Goal: Information Seeking & Learning: Check status

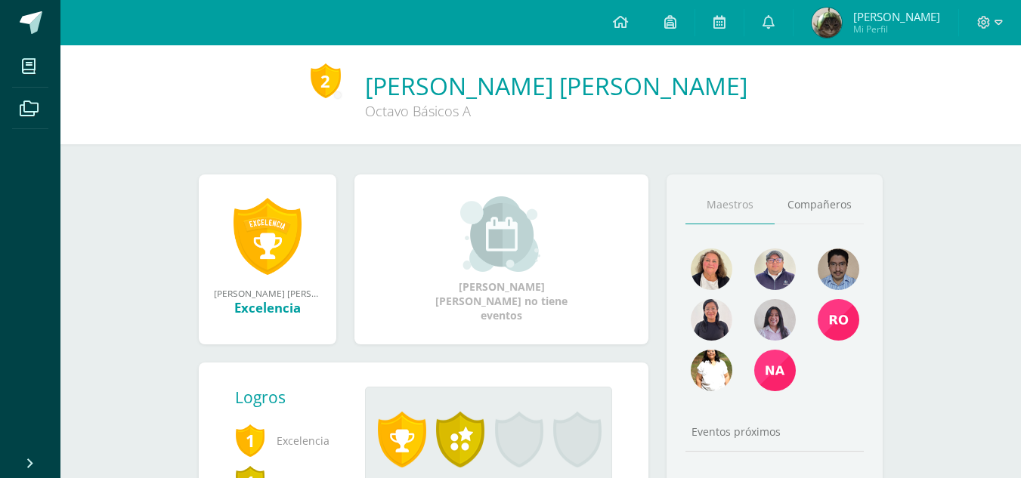
click at [824, 17] on span "Moisés Daniel Mi Perfil" at bounding box center [875, 23] width 134 height 30
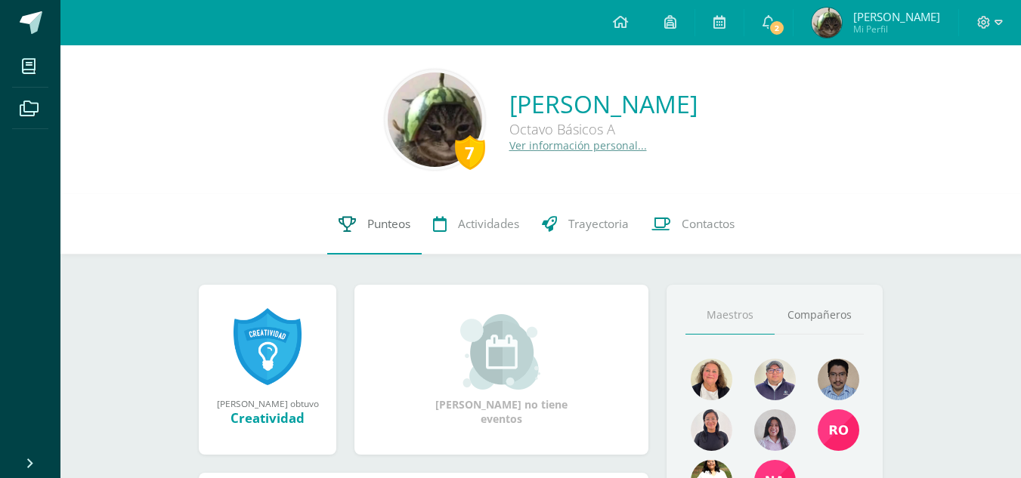
click at [391, 206] on link "Punteos" at bounding box center [374, 224] width 94 height 60
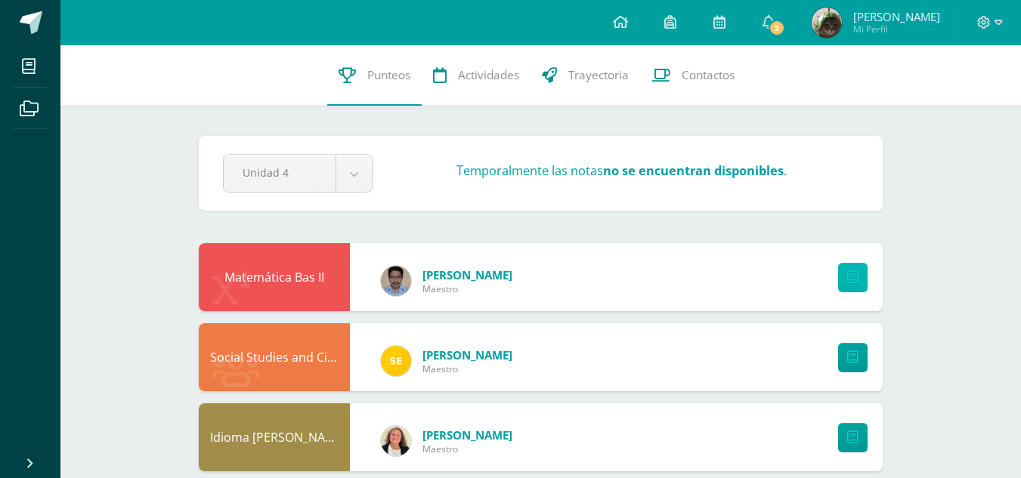
click at [851, 272] on icon at bounding box center [852, 277] width 11 height 13
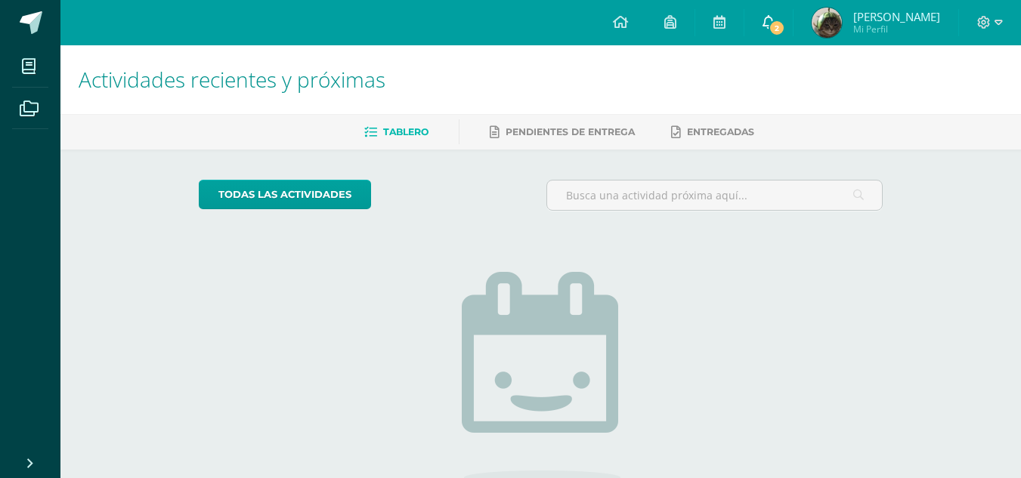
click at [780, 31] on link "2" at bounding box center [768, 22] width 48 height 45
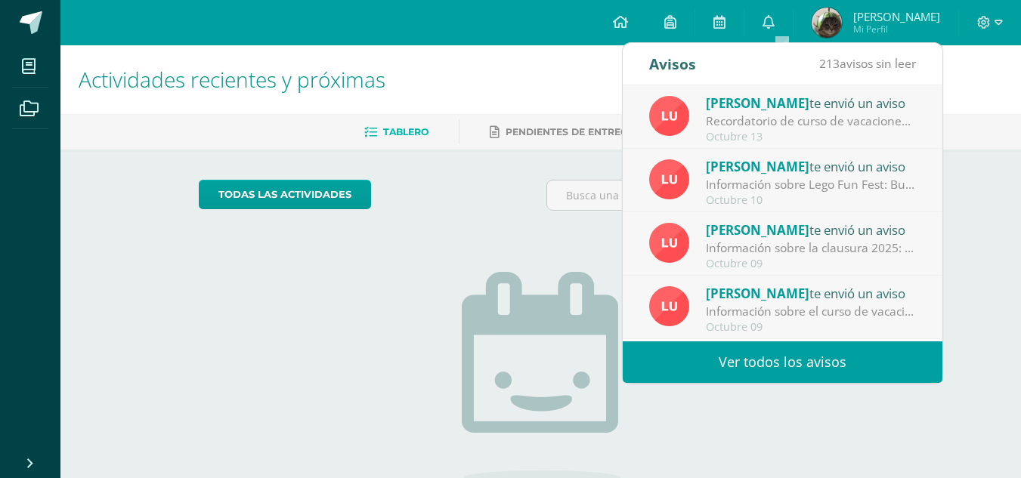
click at [433, 292] on div "No tienes actividades Échale un vistazo a los demás períodos o sal y disfruta d…" at bounding box center [541, 395] width 302 height 345
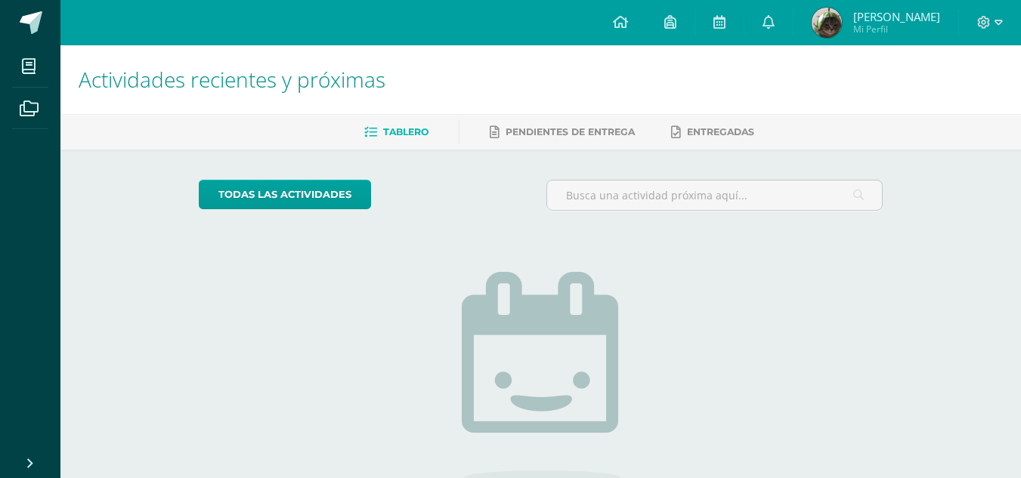
click at [828, 22] on img at bounding box center [826, 23] width 30 height 30
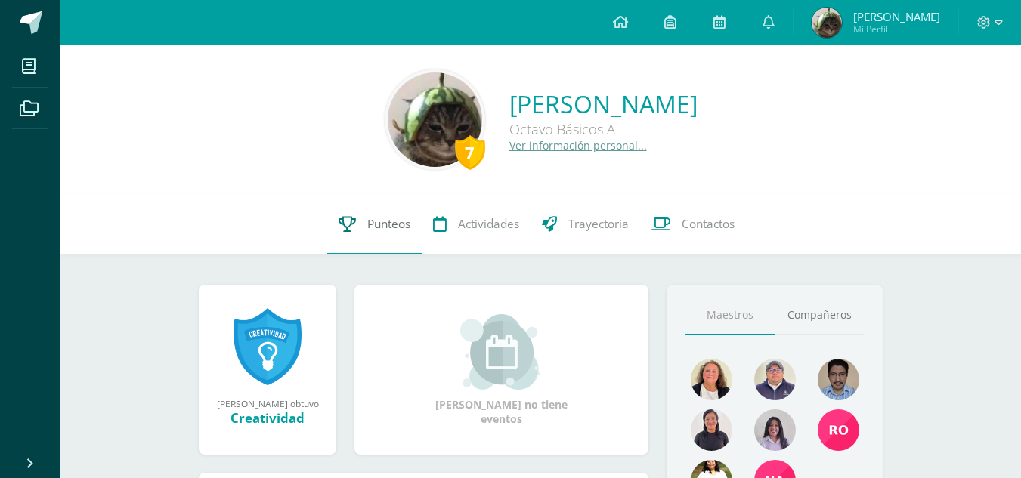
click at [406, 230] on span "Punteos" at bounding box center [388, 224] width 43 height 16
click at [403, 233] on link "Punteos" at bounding box center [374, 224] width 94 height 60
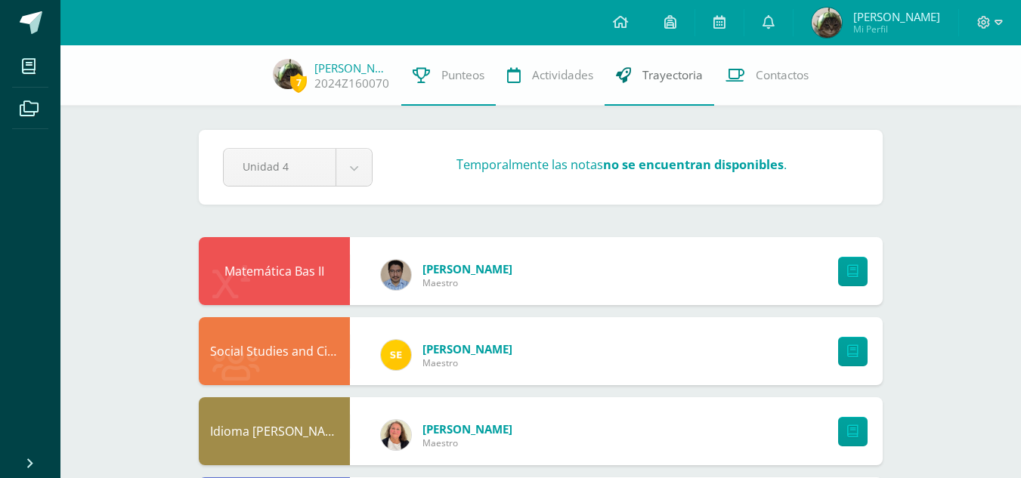
click at [672, 87] on link "Trayectoria" at bounding box center [659, 75] width 110 height 60
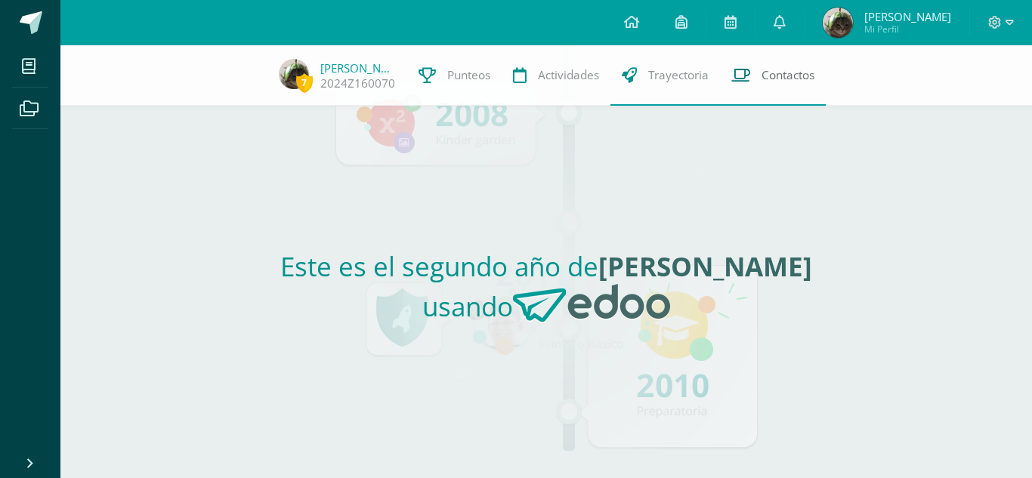
click at [762, 63] on link "Contactos" at bounding box center [773, 75] width 106 height 60
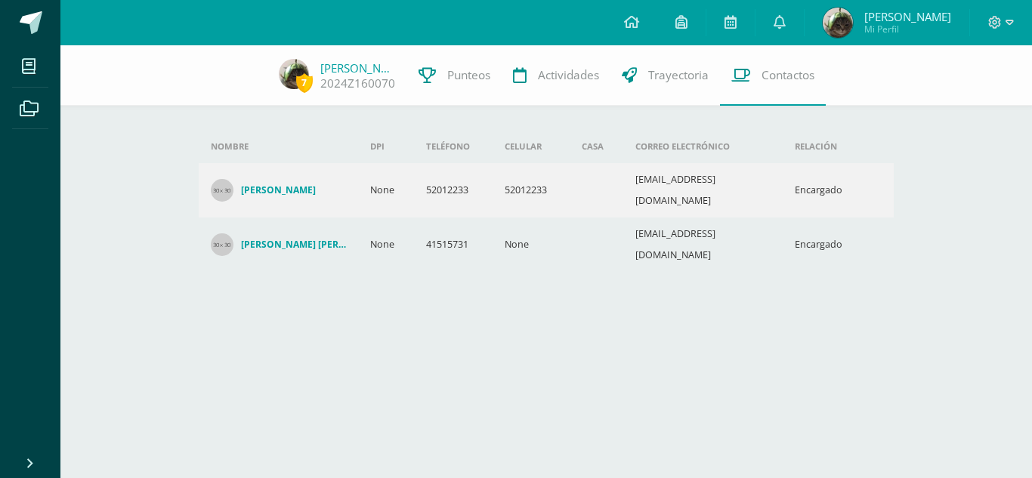
click at [283, 239] on h4 "[PERSON_NAME] [PERSON_NAME]" at bounding box center [293, 245] width 105 height 12
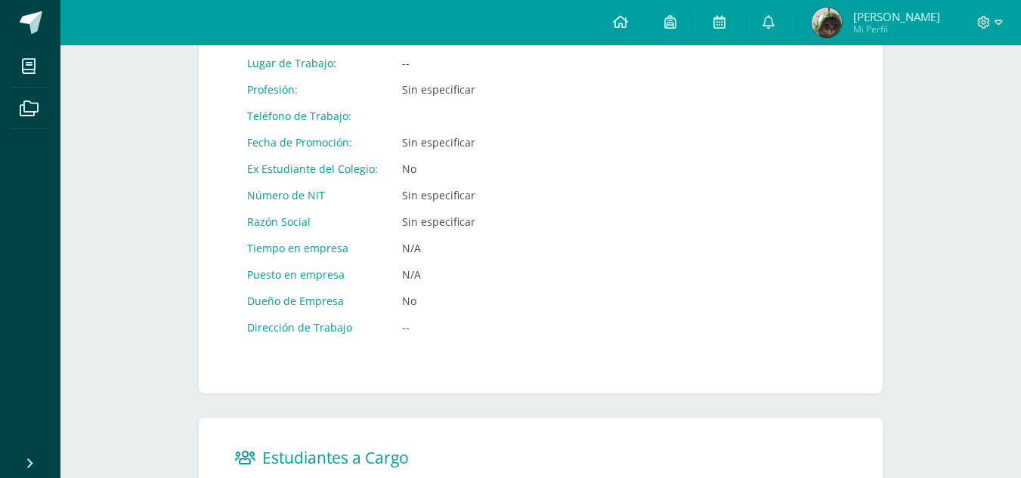
scroll to position [697, 0]
click at [585, 232] on div "CUI: None Nombre: Dulce María Gallegos Castellón Dirección: None, None, None, N…" at bounding box center [540, 19] width 611 height 672
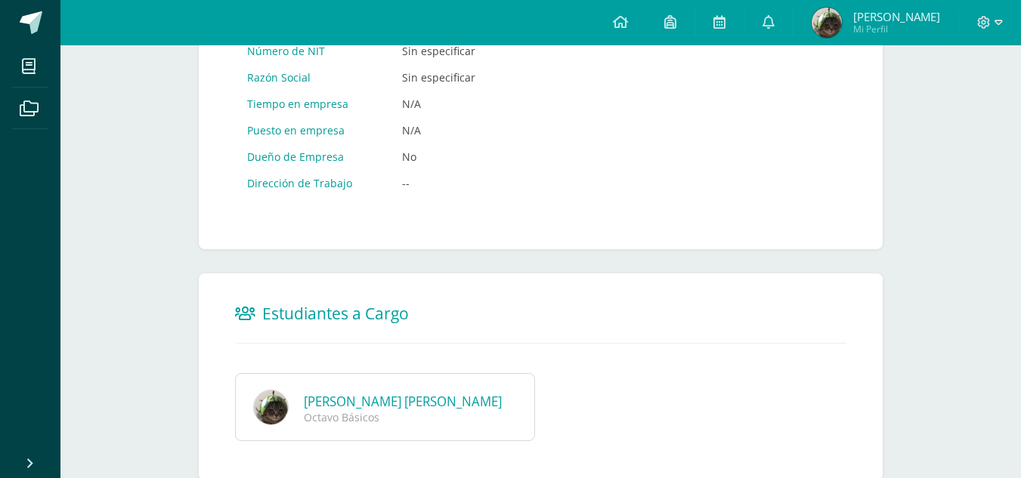
scroll to position [897, 0]
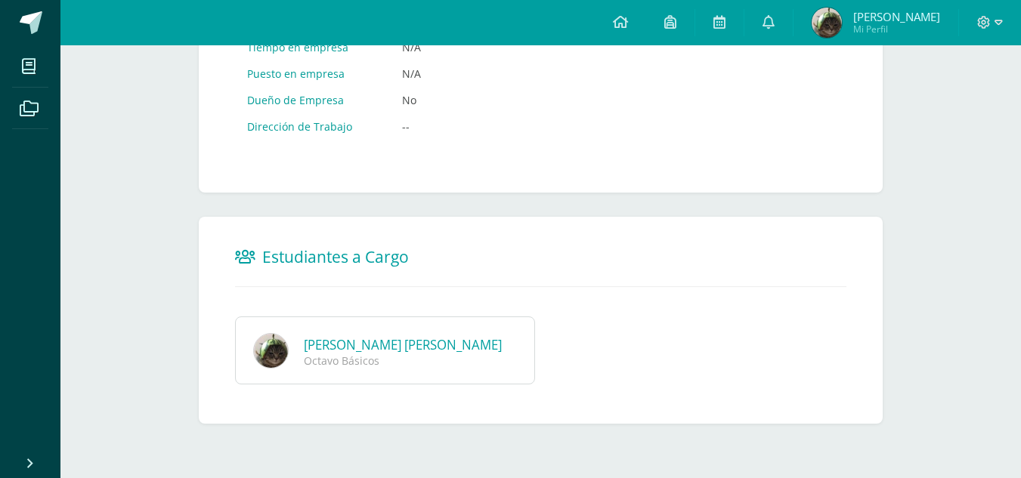
click at [480, 333] on div "Moisés Daniel Huertas Gallegos Octavo Básicos" at bounding box center [385, 351] width 300 height 68
click at [438, 354] on link "[PERSON_NAME]" at bounding box center [403, 344] width 198 height 17
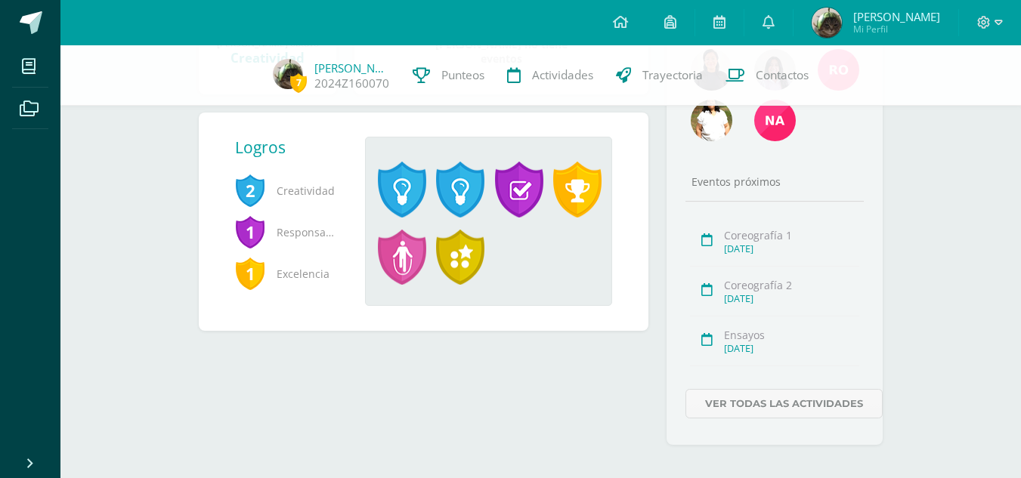
scroll to position [355, 0]
click at [792, 403] on link "Ver todas las actividades" at bounding box center [783, 402] width 197 height 29
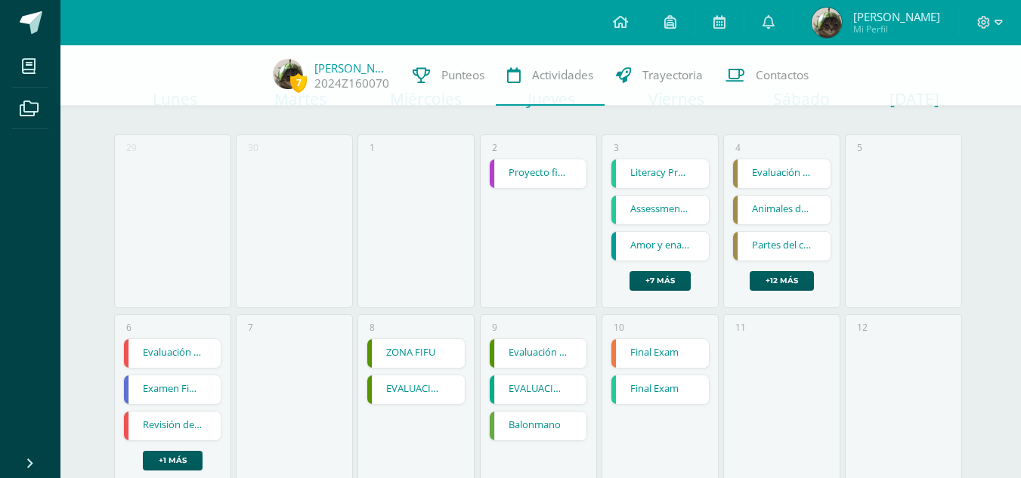
scroll to position [127, 0]
click at [649, 363] on link "Final Exam" at bounding box center [659, 355] width 97 height 29
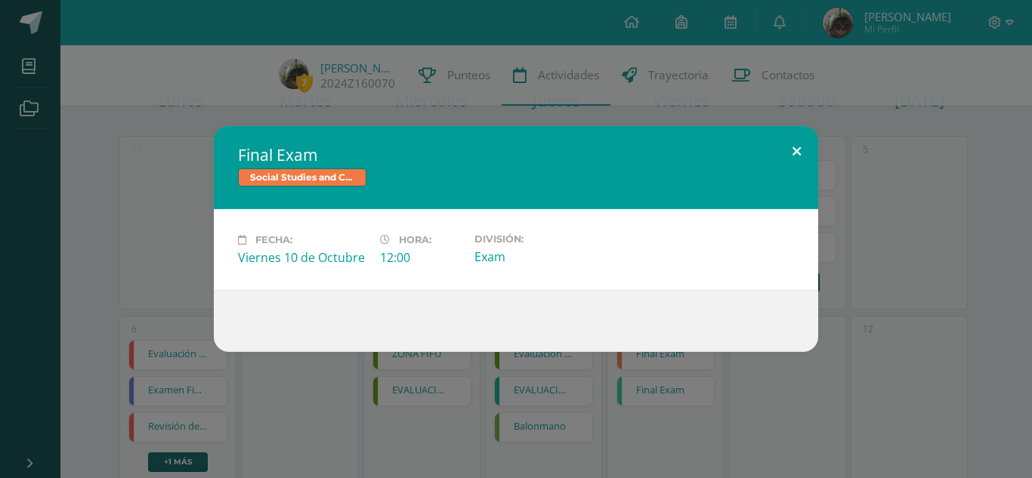
click at [783, 153] on button at bounding box center [796, 151] width 43 height 51
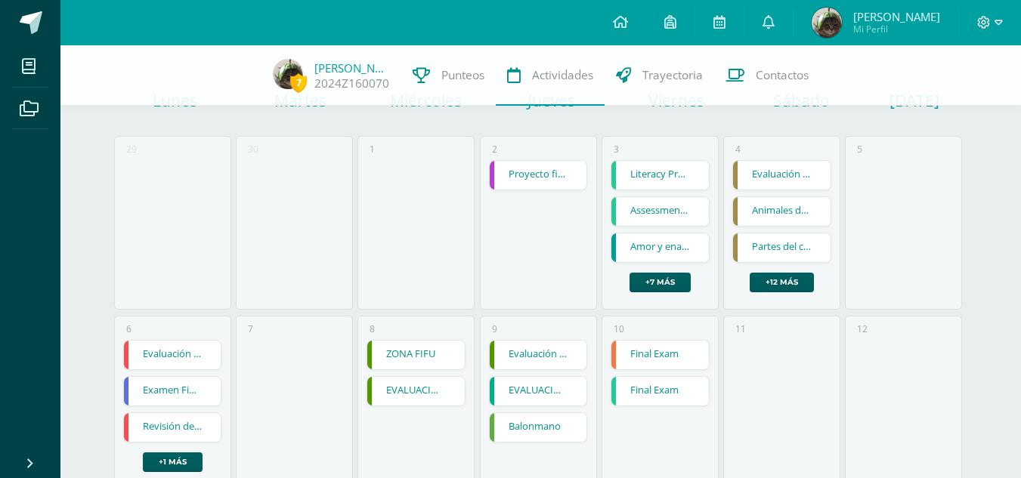
click at [682, 397] on link "Final Exam" at bounding box center [659, 391] width 97 height 29
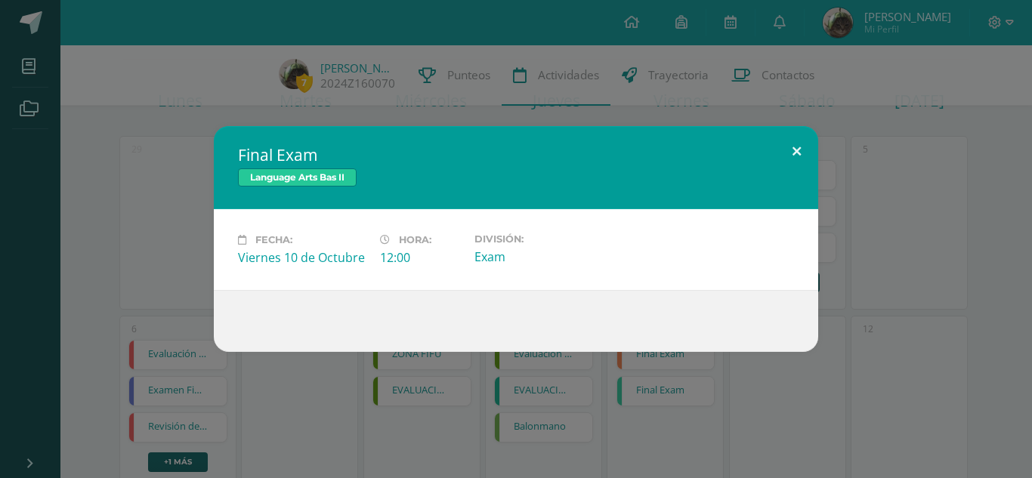
click at [789, 168] on button at bounding box center [796, 151] width 43 height 51
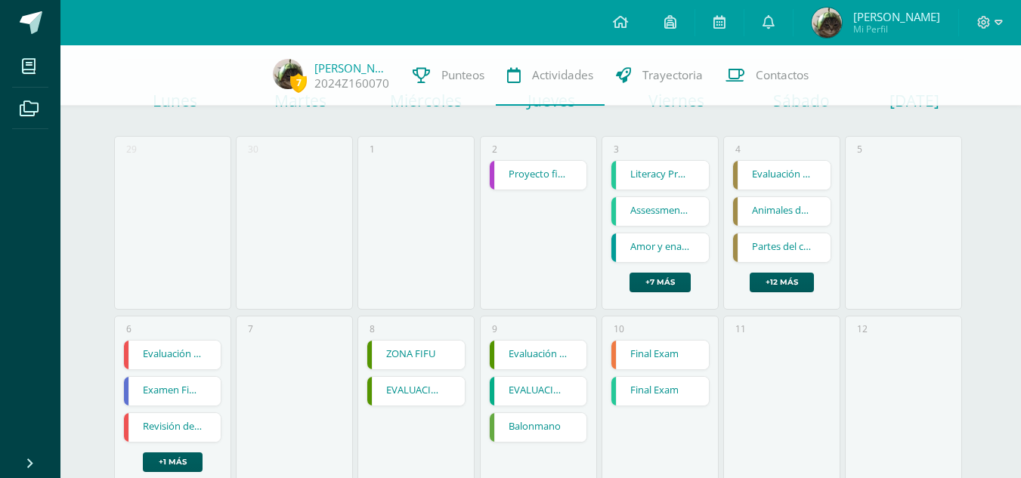
click at [657, 141] on div "3 Literacy Program Literacy Program Language Arts Bas II Cargando contenido Ass…" at bounding box center [659, 223] width 117 height 174
